Goal: Contribute content

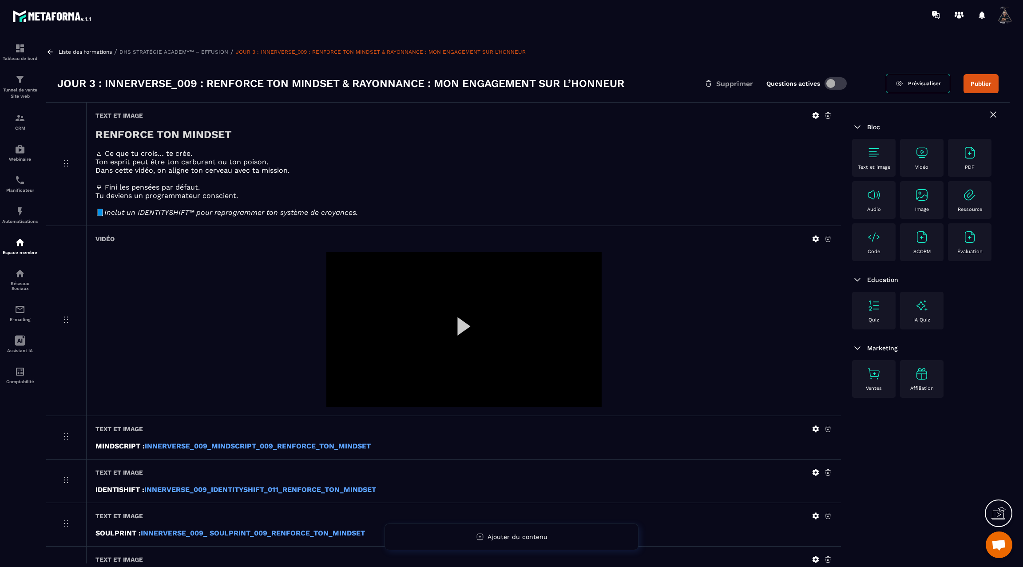
click at [461, 324] on div at bounding box center [463, 329] width 275 height 155
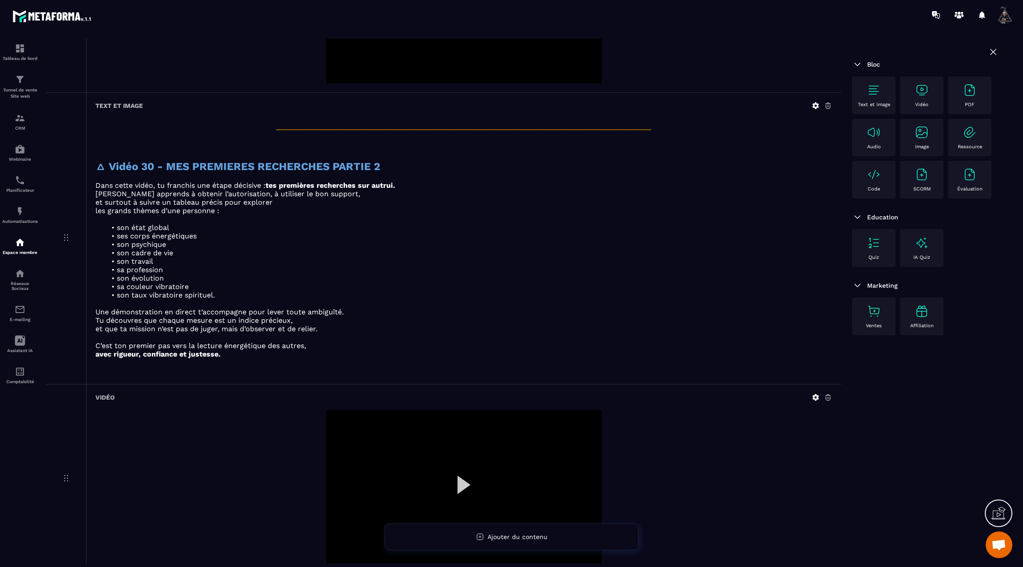
scroll to position [3655, 0]
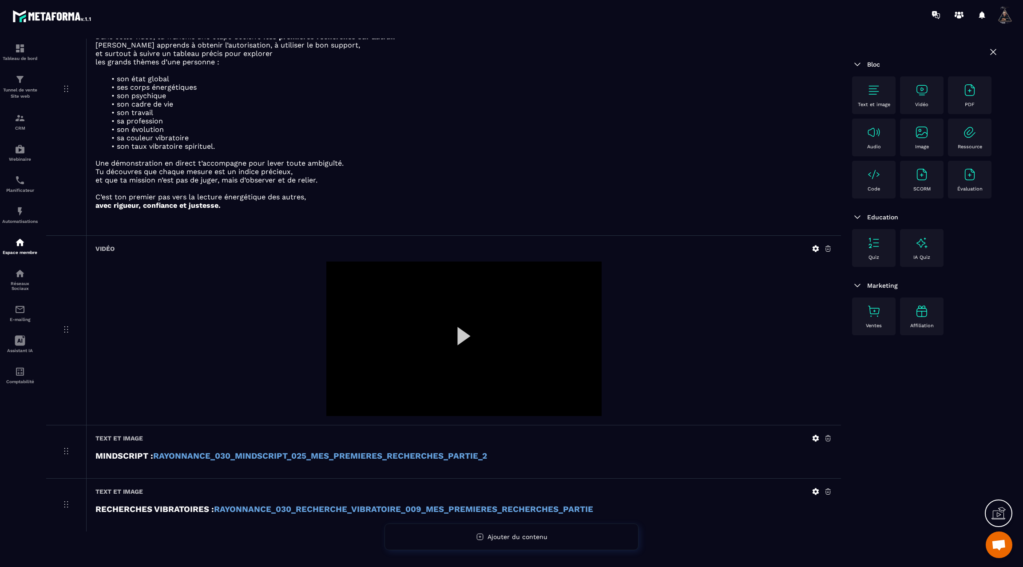
click at [462, 324] on div at bounding box center [463, 339] width 275 height 155
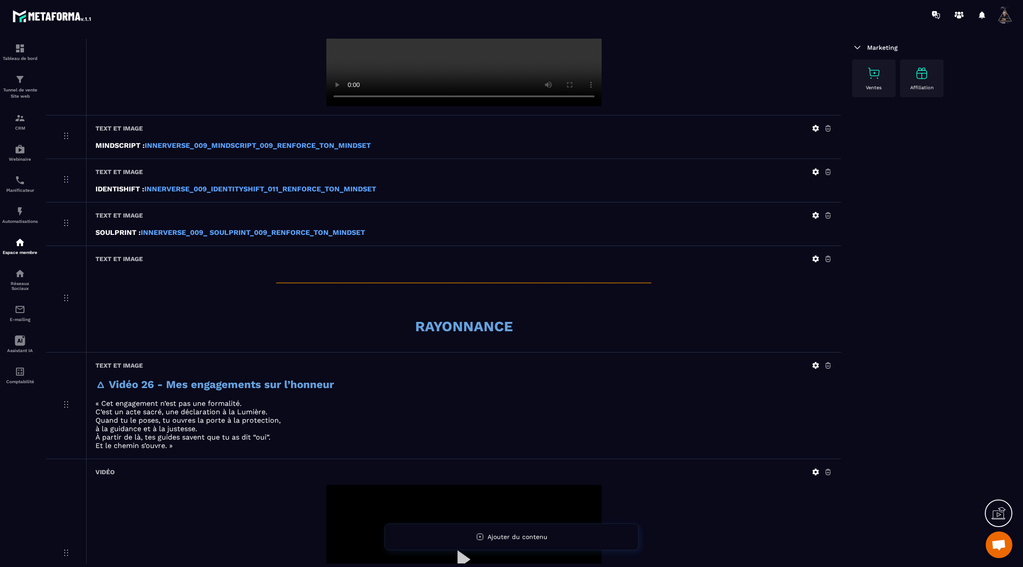
scroll to position [0, 0]
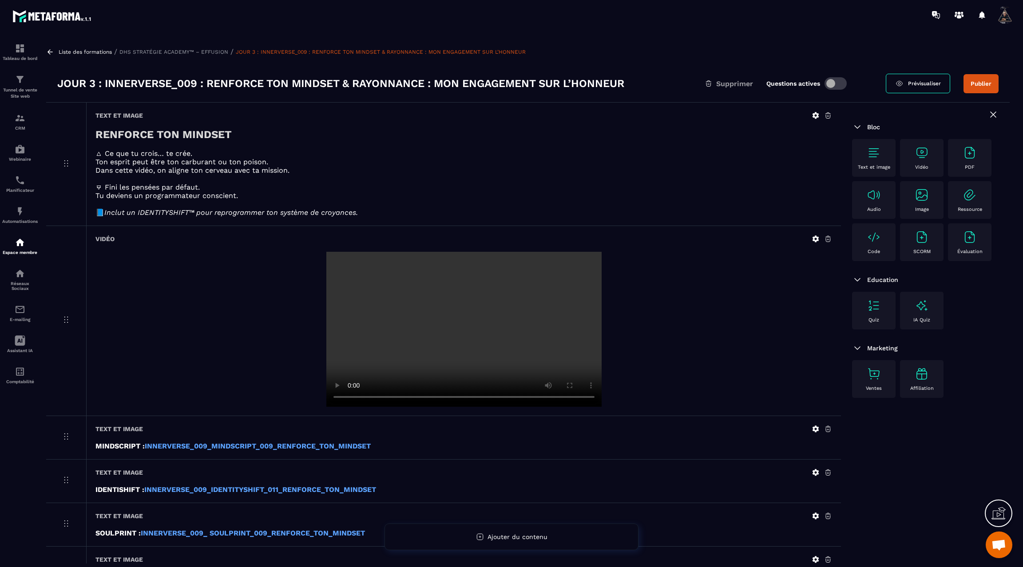
click at [981, 84] on button "Publier" at bounding box center [981, 83] width 35 height 19
click at [52, 51] on icon at bounding box center [50, 51] width 5 height 5
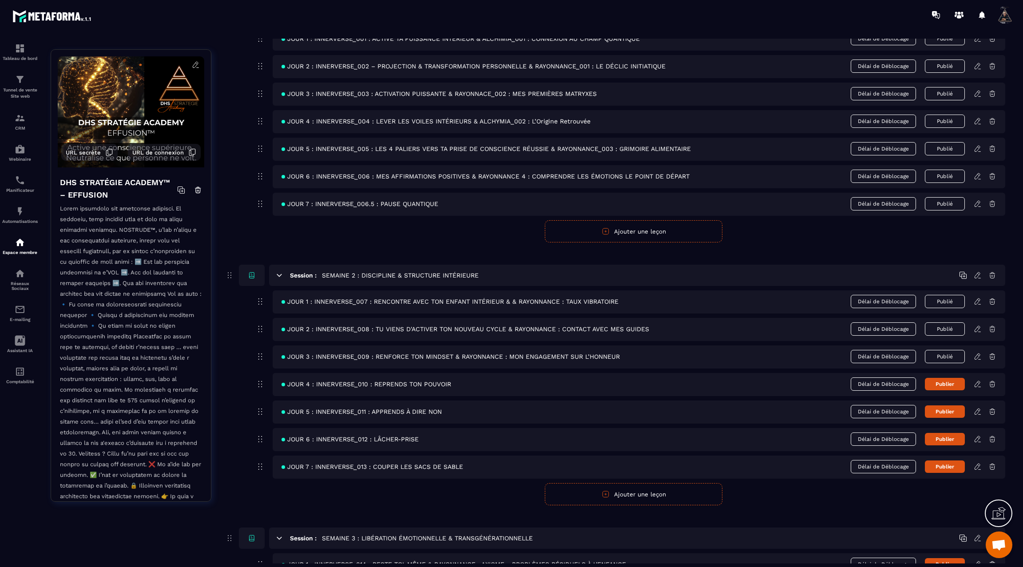
scroll to position [141, 0]
